Goal: Submit feedback/report problem

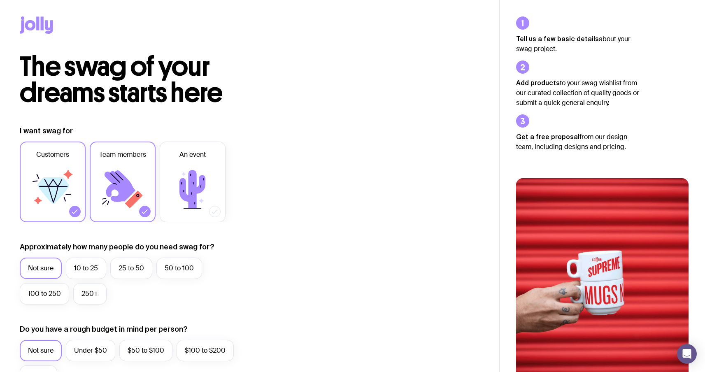
click at [45, 31] on icon at bounding box center [36, 24] width 33 height 17
click at [38, 24] on icon at bounding box center [37, 23] width 3 height 14
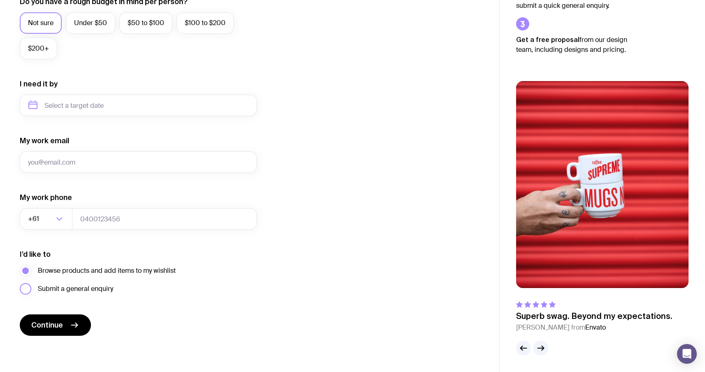
click at [54, 290] on span "Submit a general enquiry" at bounding box center [75, 289] width 75 height 10
click at [0, 0] on input "Submit a general enquiry" at bounding box center [0, 0] width 0 height 0
drag, startPoint x: 115, startPoint y: 289, endPoint x: 133, endPoint y: 286, distance: 17.9
click at [133, 286] on div "Submit a general enquiry" at bounding box center [98, 289] width 156 height 12
drag, startPoint x: 115, startPoint y: 290, endPoint x: 123, endPoint y: 293, distance: 9.1
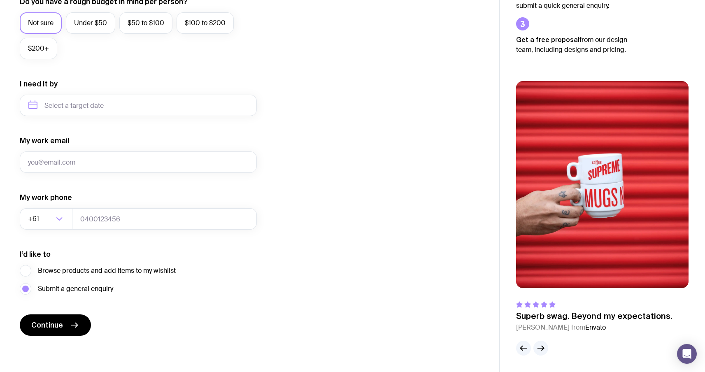
click at [123, 293] on div "Submit a general enquiry" at bounding box center [98, 289] width 156 height 12
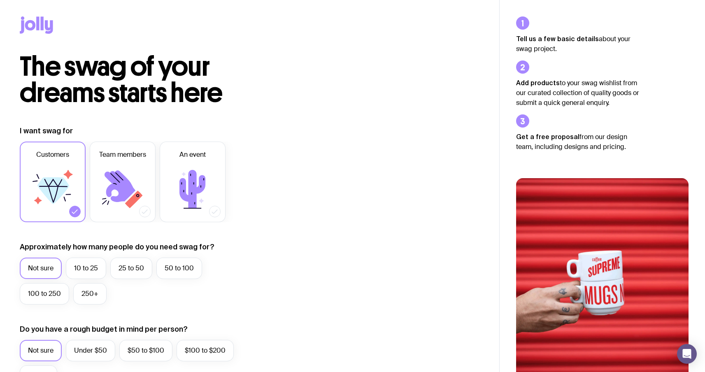
click at [43, 23] on icon at bounding box center [42, 23] width 3 height 14
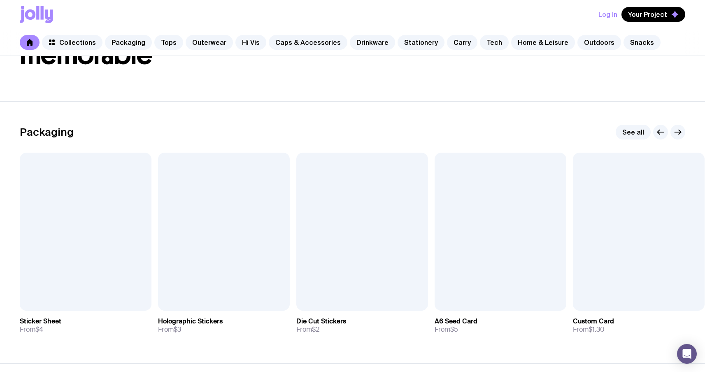
scroll to position [96, 0]
